Goal: Find specific page/section: Find specific page/section

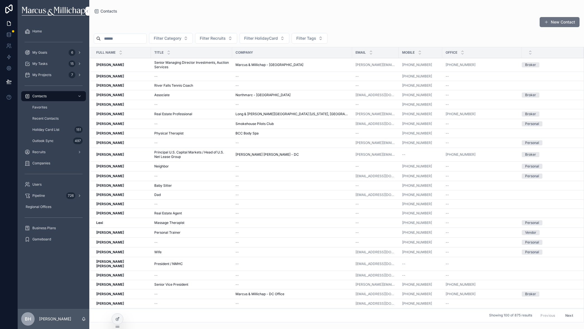
drag, startPoint x: 42, startPoint y: 184, endPoint x: 55, endPoint y: 175, distance: 16.2
click at [42, 184] on span "Users" at bounding box center [36, 184] width 9 height 4
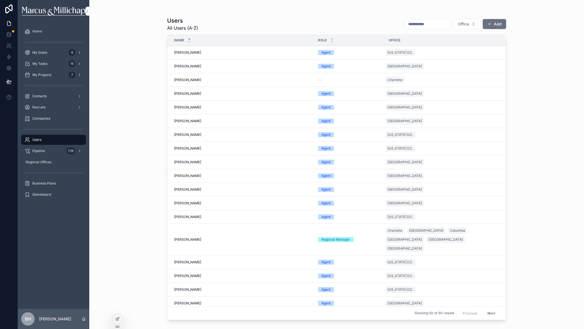
click at [414, 26] on input "scrollable content" at bounding box center [428, 24] width 46 height 8
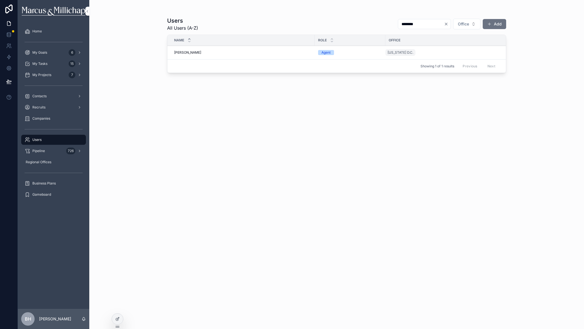
type input "********"
click at [179, 52] on span "[PERSON_NAME]" at bounding box center [187, 52] width 27 height 4
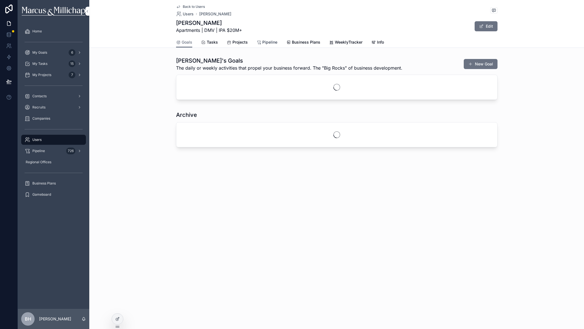
click at [268, 43] on span "Pipeline" at bounding box center [269, 42] width 15 height 6
